Goal: Obtain resource: Download file/media

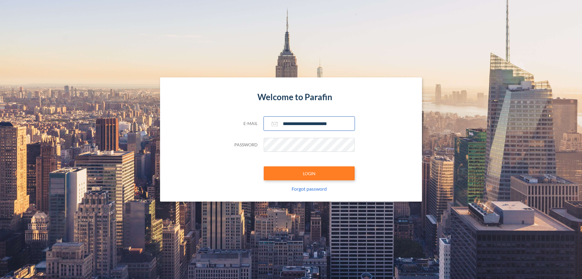
type input "**********"
click at [309, 173] on button "LOGIN" at bounding box center [309, 173] width 91 height 14
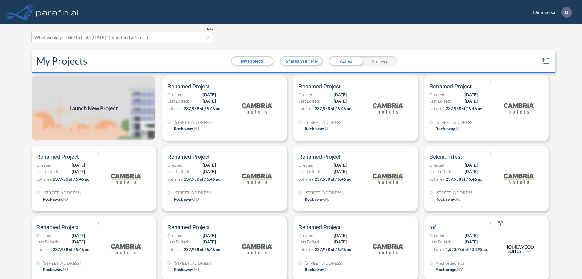
scroll to position [2, 0]
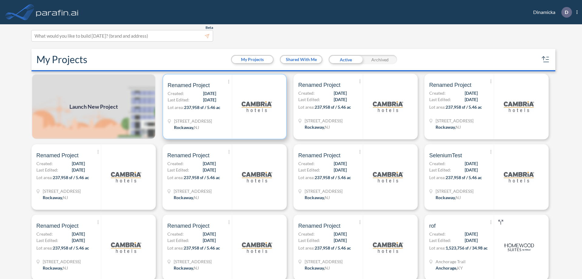
click at [224, 106] on p "Lot area: 237,958 sf / 5.46 ac" at bounding box center [200, 108] width 64 height 9
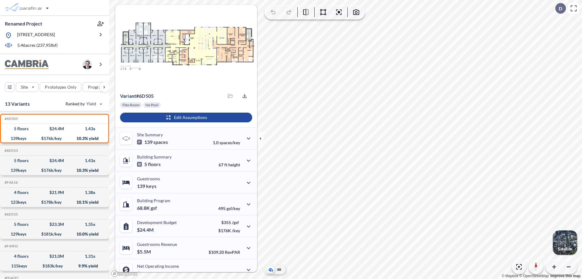
scroll to position [31, 0]
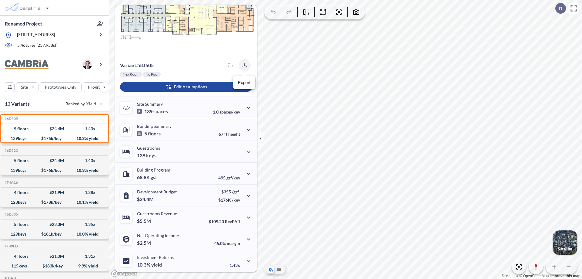
click at [243, 65] on icon "button" at bounding box center [245, 65] width 4 height 4
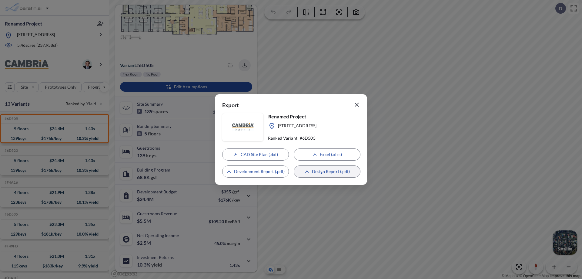
click at [327, 171] on p "Design Report (.pdf)" at bounding box center [331, 171] width 38 height 6
